Goal: Information Seeking & Learning: Compare options

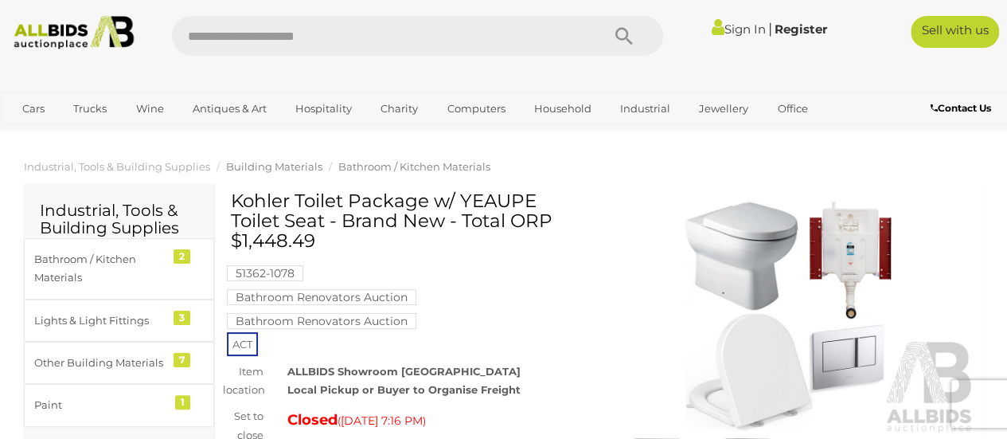
click at [253, 169] on span "Building Materials" at bounding box center [274, 166] width 96 height 13
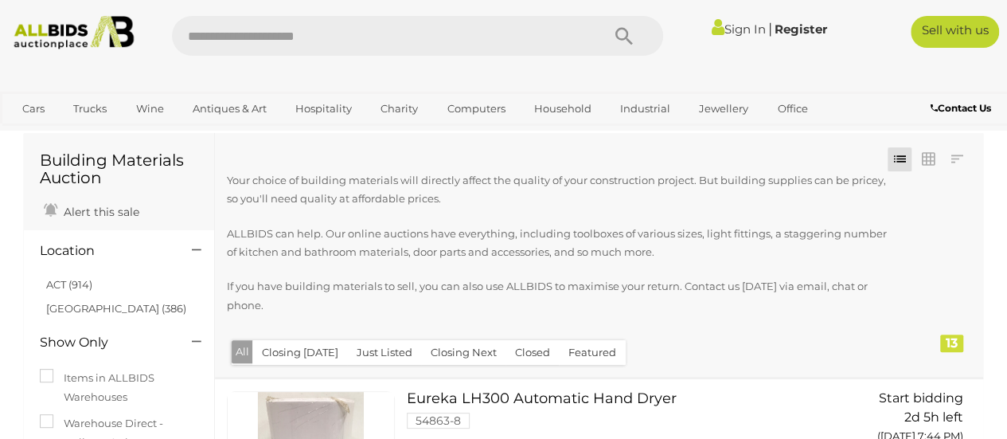
scroll to position [53, 0]
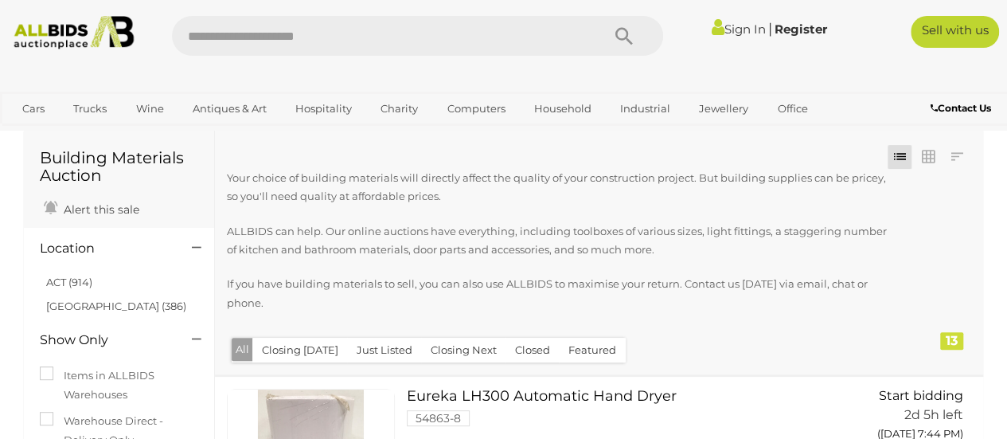
click at [326, 46] on input "text" at bounding box center [378, 36] width 413 height 40
type input "****"
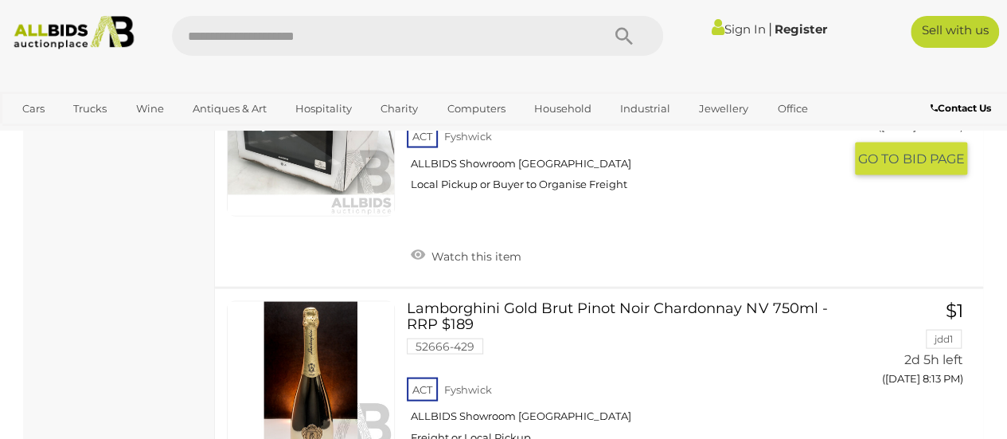
scroll to position [4394, 0]
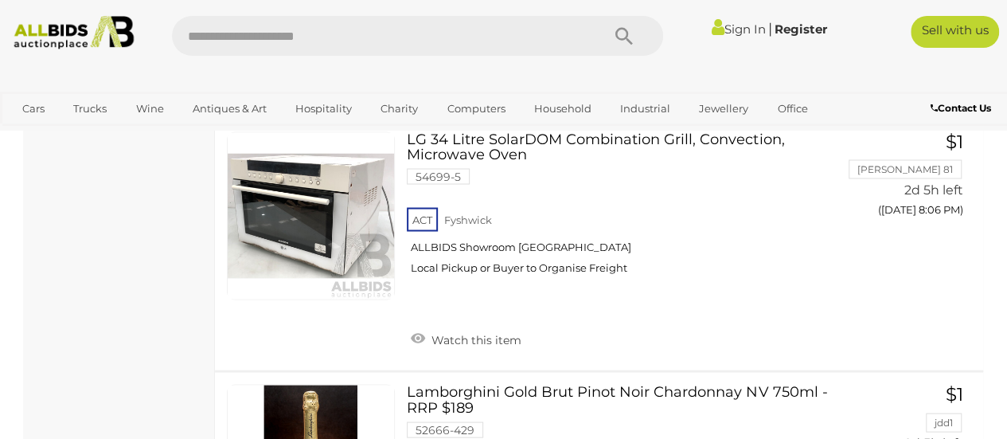
click at [355, 35] on input "text" at bounding box center [378, 36] width 413 height 40
type input "**********"
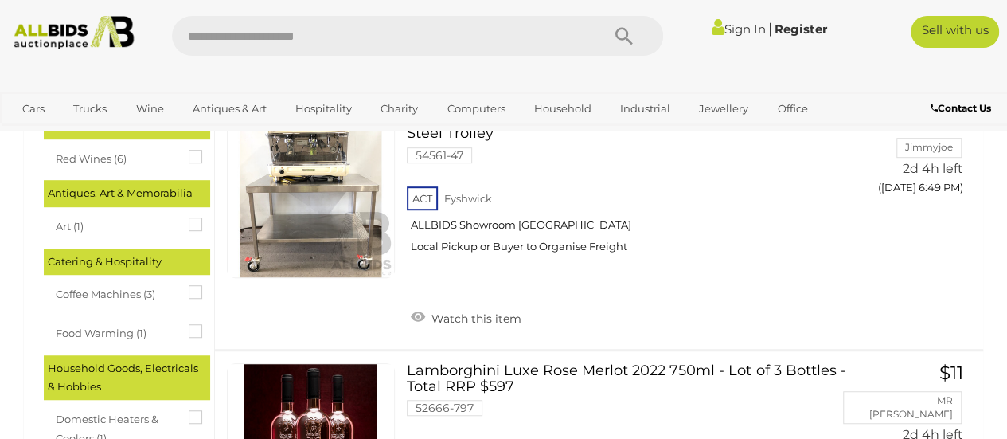
scroll to position [306, 0]
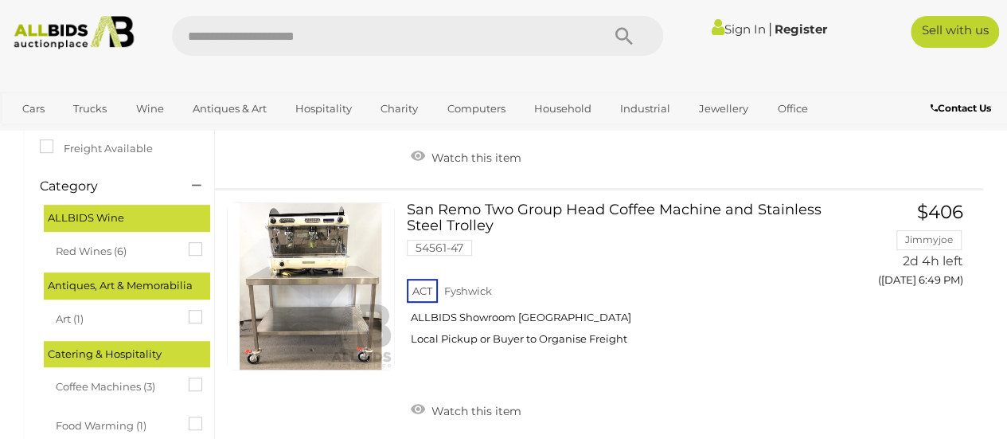
click at [319, 45] on input "text" at bounding box center [378, 36] width 413 height 40
type input "**********"
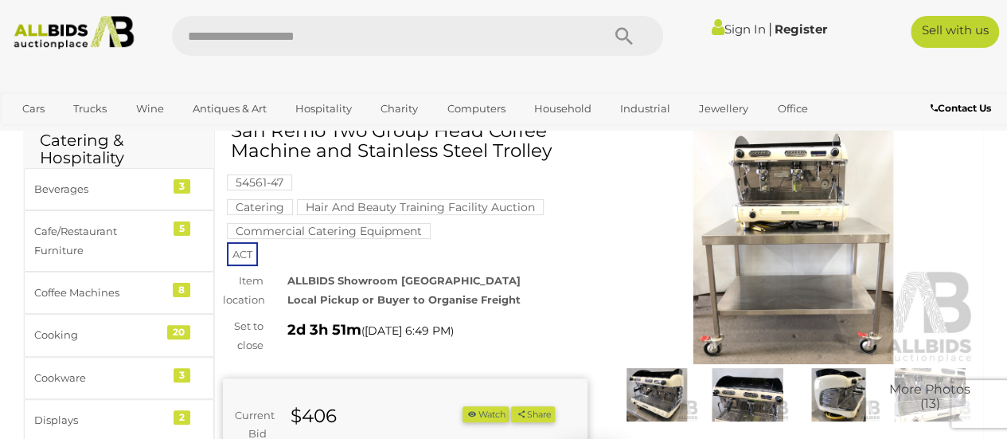
scroll to position [69, 0]
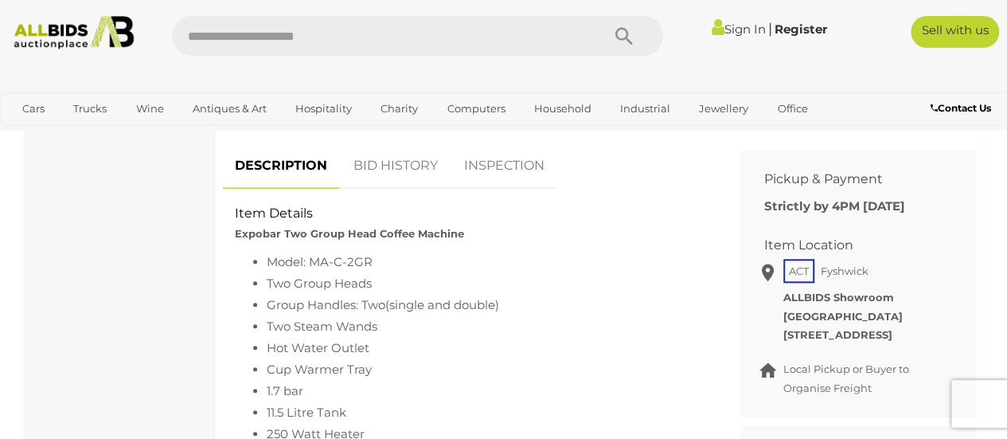
scroll to position [661, 0]
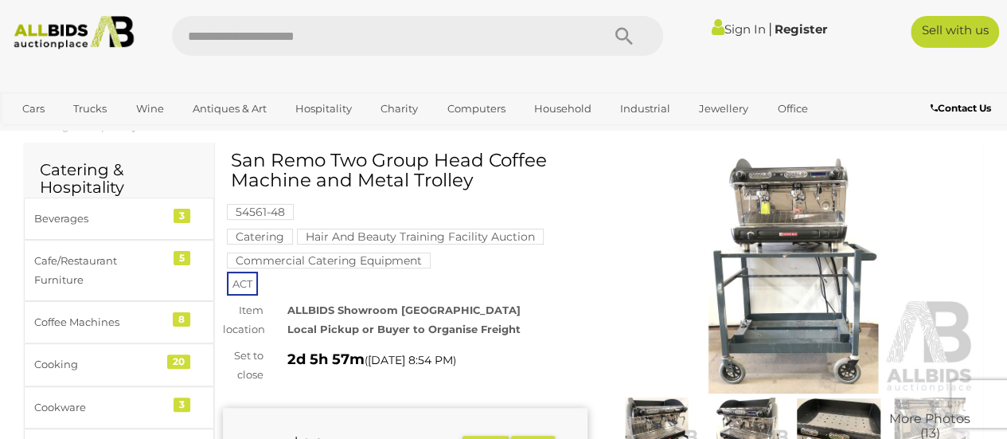
scroll to position [41, 0]
click at [785, 238] on img at bounding box center [794, 275] width 365 height 235
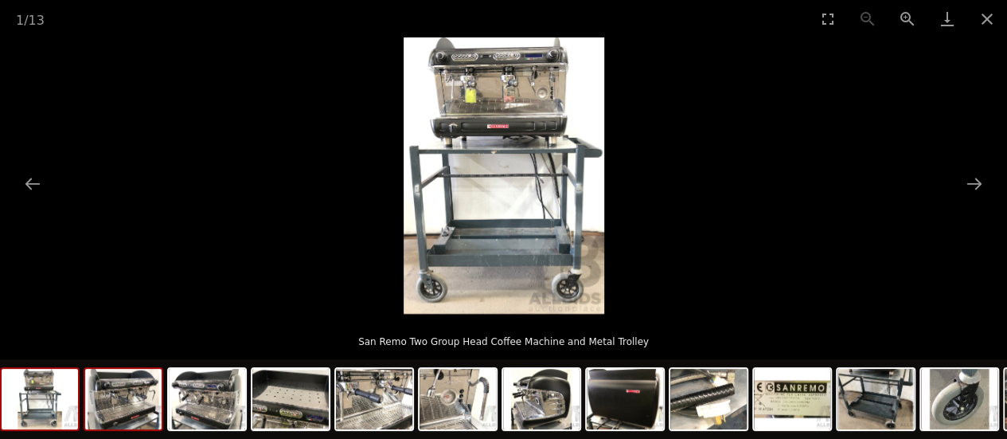
click at [108, 390] on img at bounding box center [123, 399] width 76 height 61
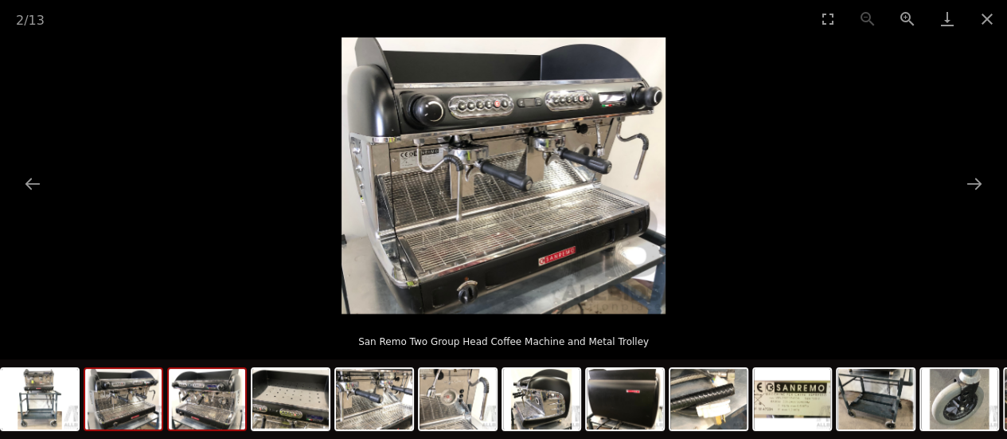
click at [213, 420] on img at bounding box center [207, 399] width 76 height 61
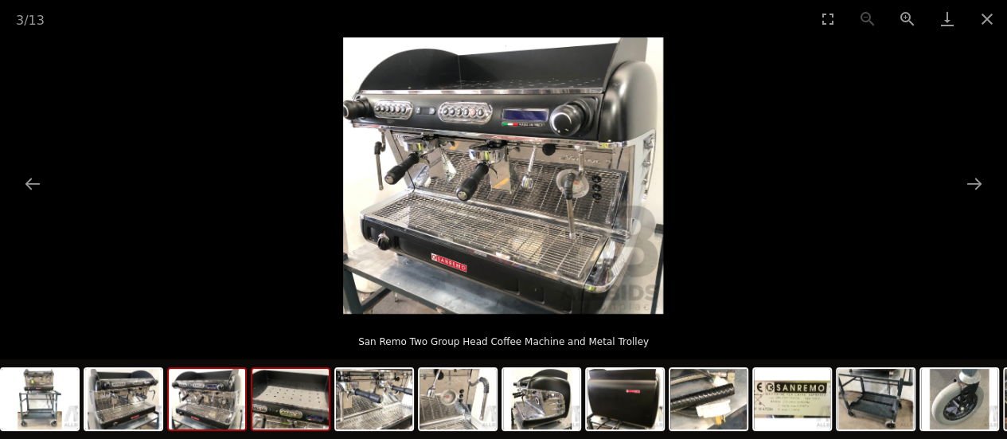
click at [276, 415] on img at bounding box center [290, 399] width 76 height 61
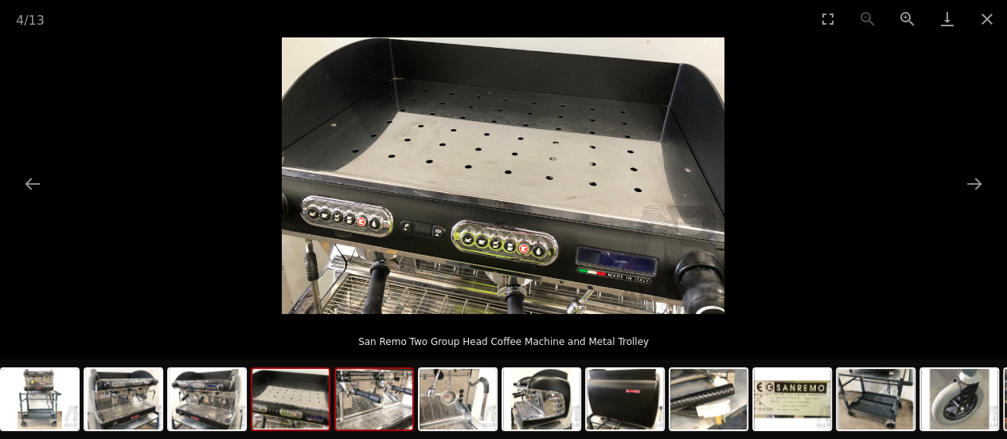
click at [401, 404] on img at bounding box center [374, 399] width 76 height 61
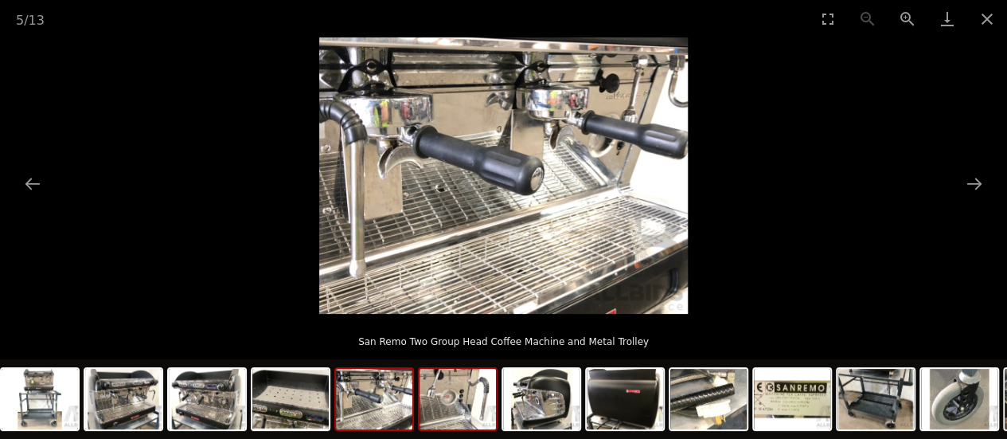
click at [454, 409] on img at bounding box center [458, 399] width 76 height 61
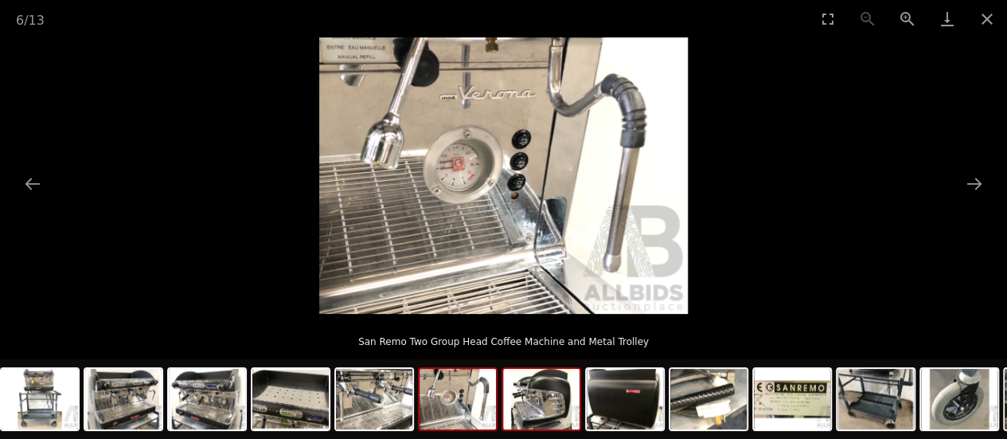
click at [521, 399] on img at bounding box center [541, 399] width 76 height 61
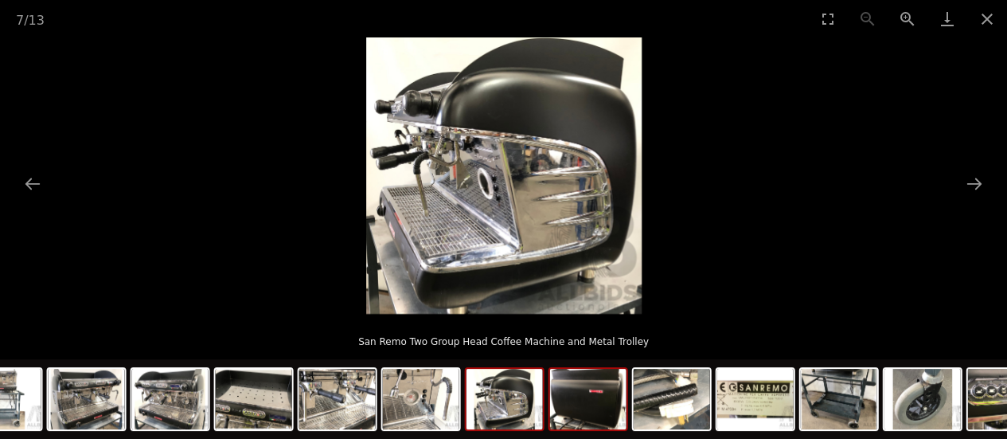
click at [570, 402] on img at bounding box center [588, 399] width 76 height 61
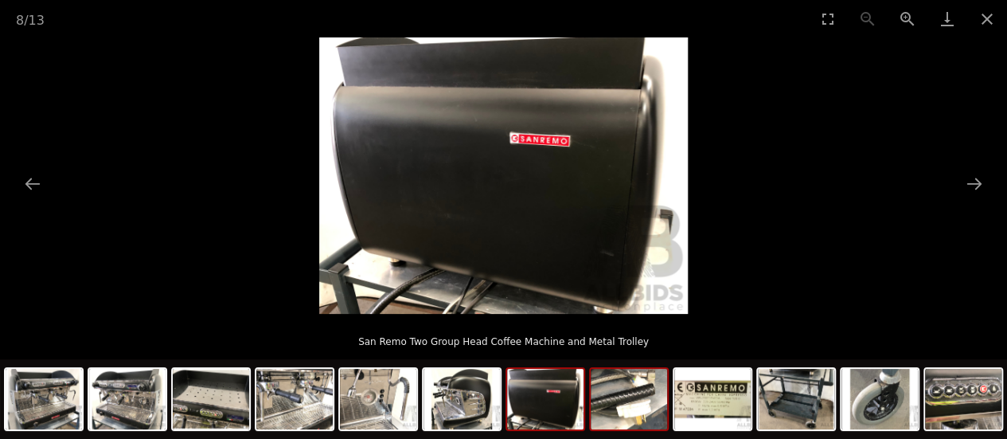
click at [619, 405] on img at bounding box center [629, 399] width 76 height 61
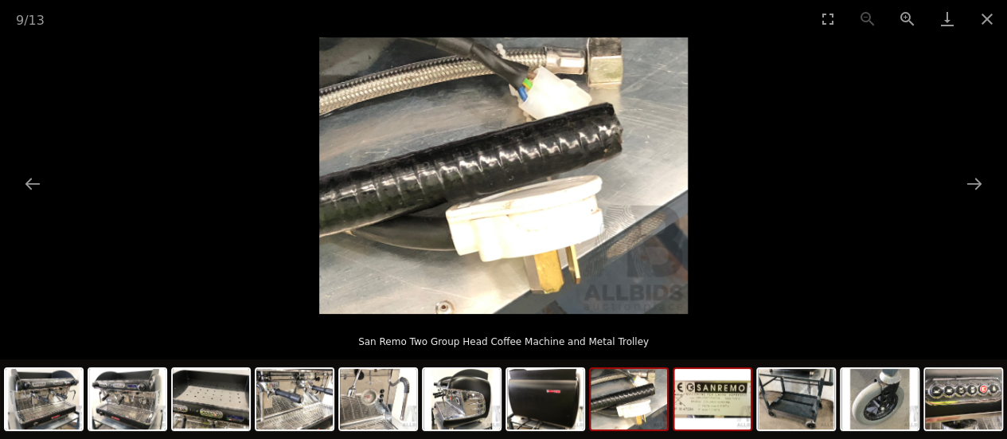
click at [707, 411] on img at bounding box center [712, 399] width 76 height 61
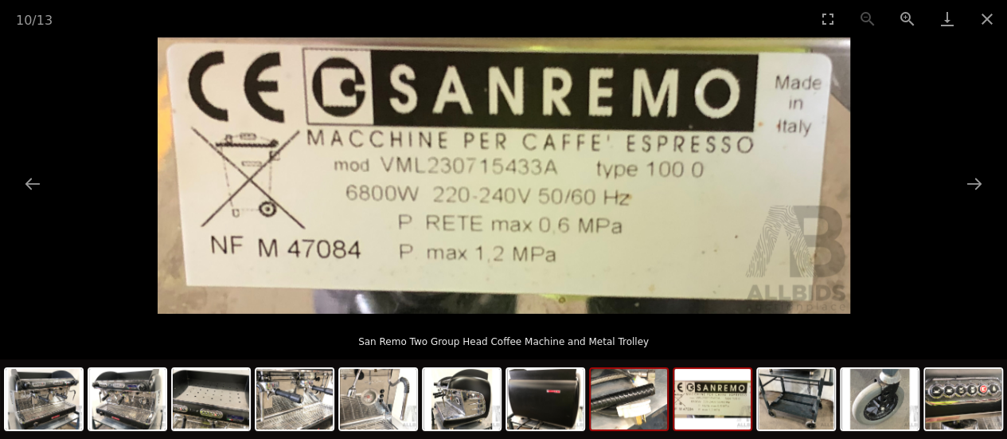
click at [647, 418] on img at bounding box center [629, 399] width 76 height 61
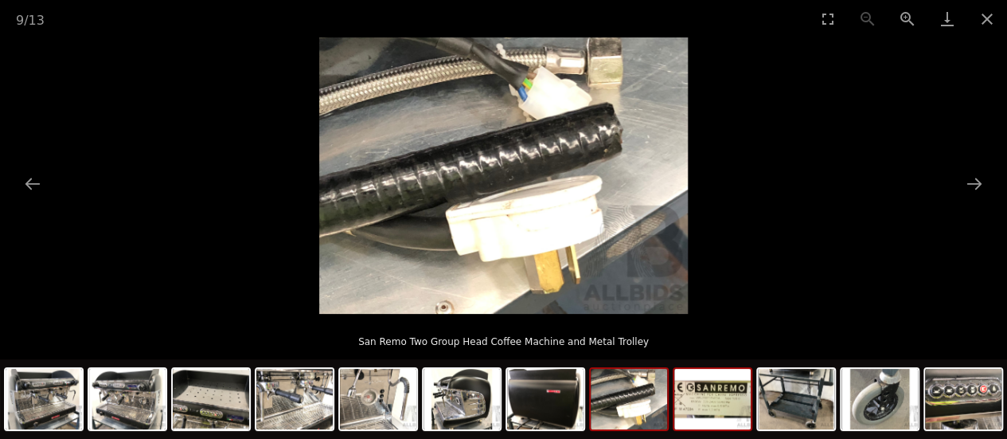
click at [709, 407] on img at bounding box center [712, 399] width 76 height 61
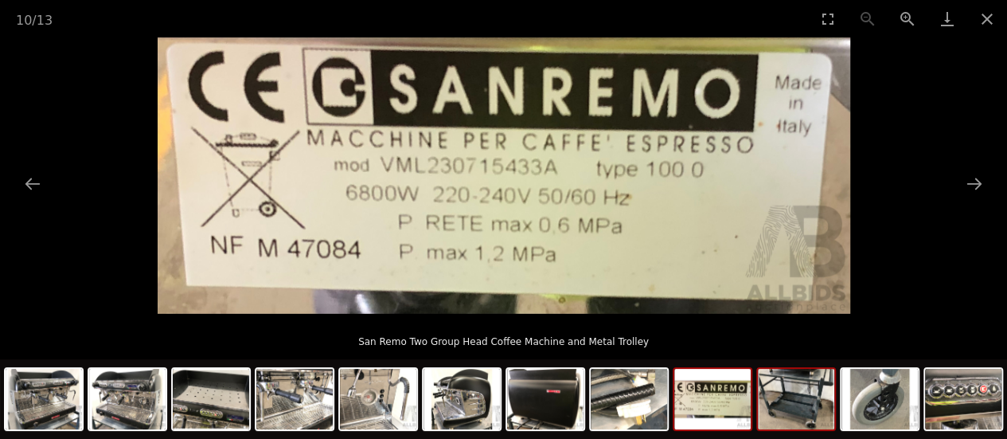
click at [776, 407] on img at bounding box center [796, 399] width 76 height 61
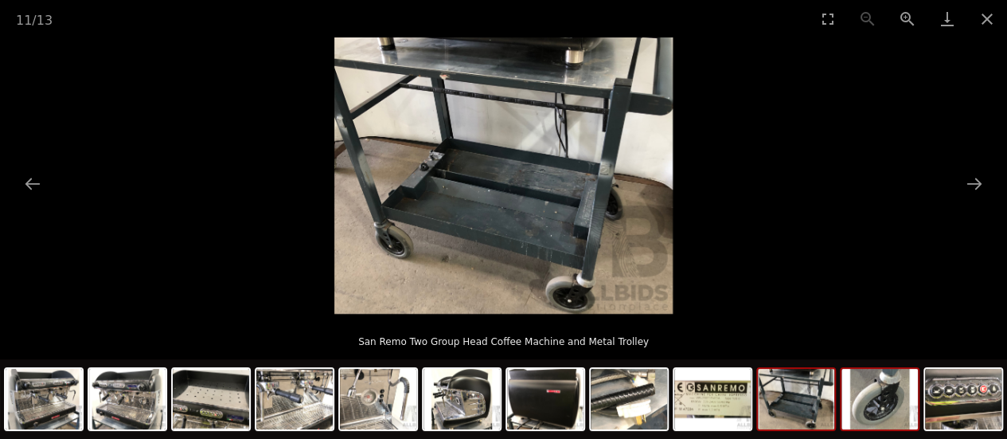
click at [884, 401] on img at bounding box center [880, 399] width 76 height 61
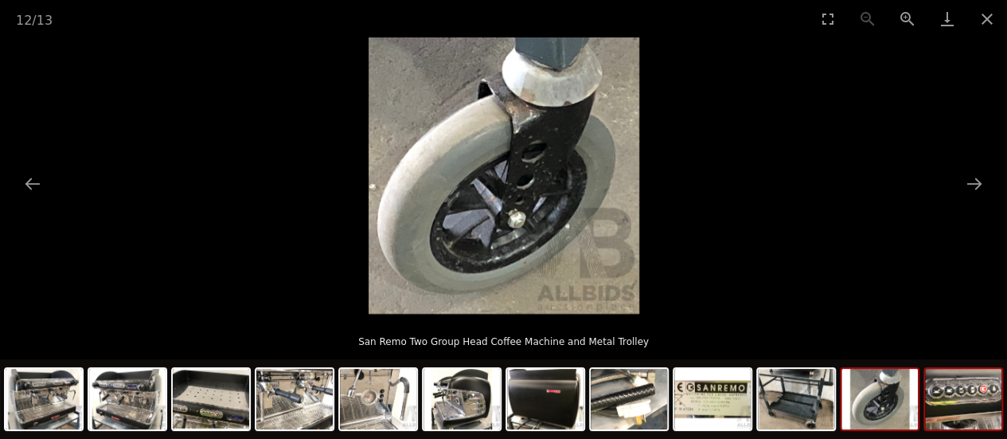
click at [941, 408] on img at bounding box center [963, 399] width 76 height 61
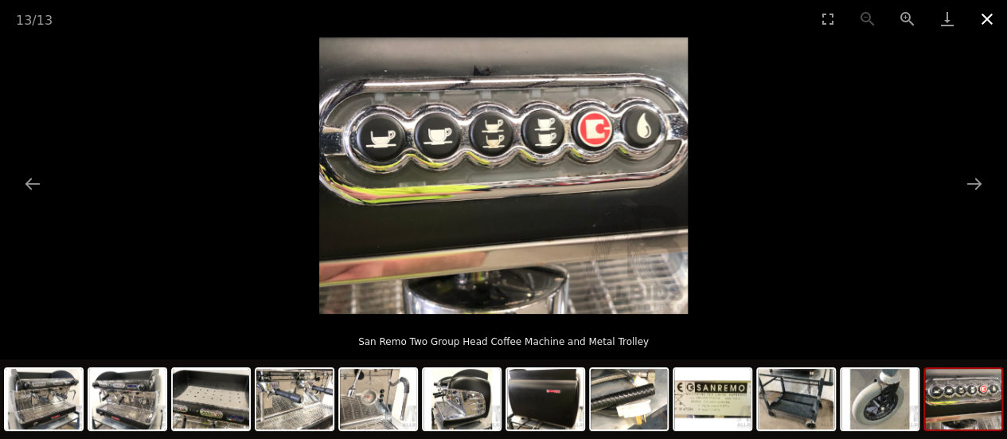
click at [978, 21] on button "Close gallery" at bounding box center [987, 18] width 40 height 37
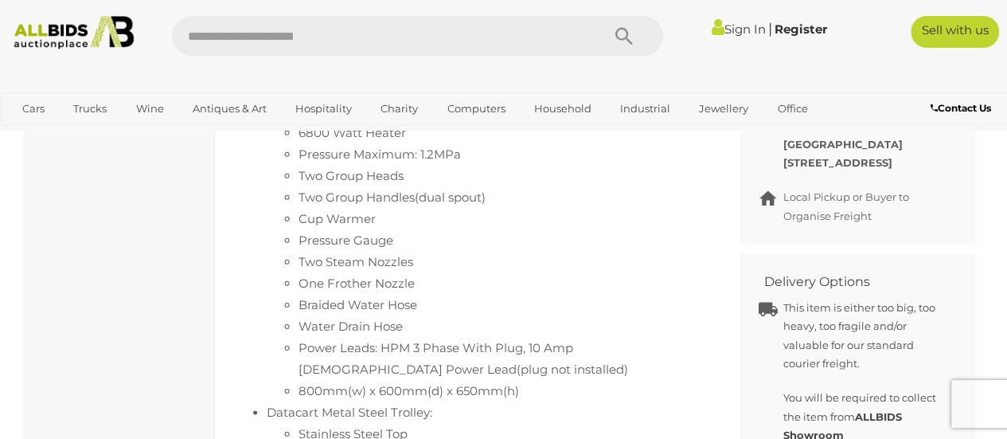
scroll to position [844, 0]
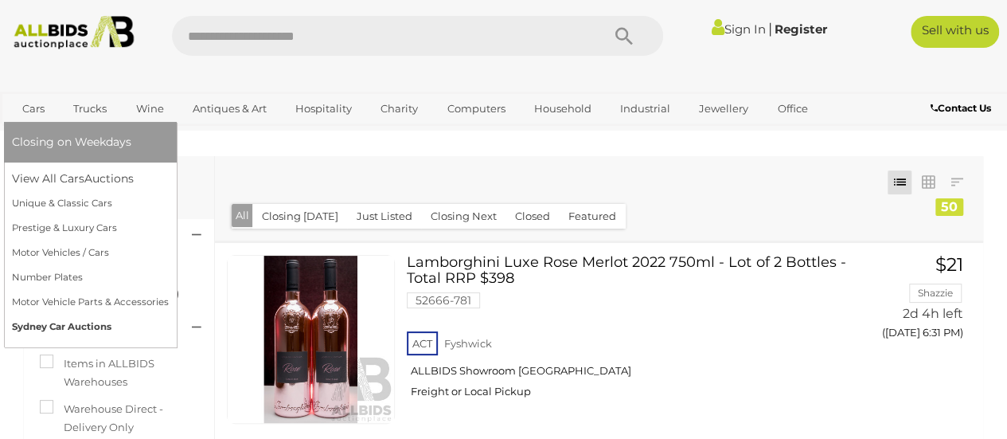
click at [65, 330] on link "Sydney Car Auctions" at bounding box center [90, 327] width 157 height 25
